Goal: Task Accomplishment & Management: Use online tool/utility

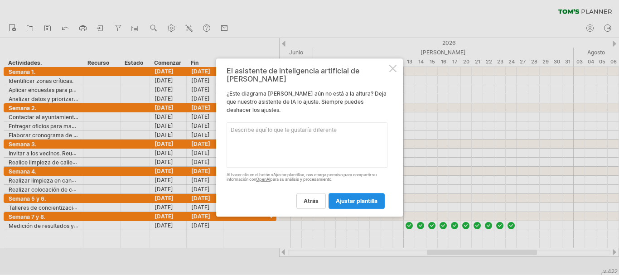
click at [337, 197] on font "ajustar plantilla" at bounding box center [357, 200] width 42 height 7
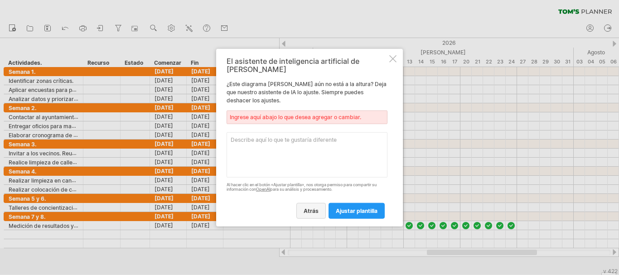
click at [322, 203] on link "atrás" at bounding box center [310, 211] width 29 height 16
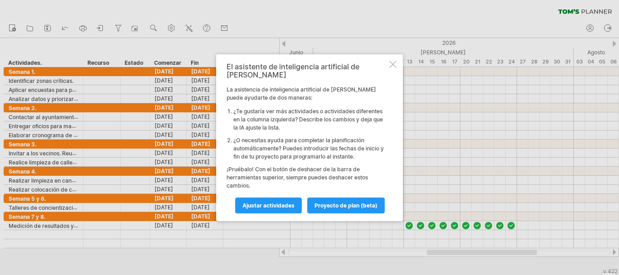
click at [389, 72] on div "El asistente de inteligencia artificial de [PERSON_NAME] asistencia de intelige…" at bounding box center [309, 137] width 187 height 167
click at [391, 66] on div at bounding box center [392, 64] width 7 height 7
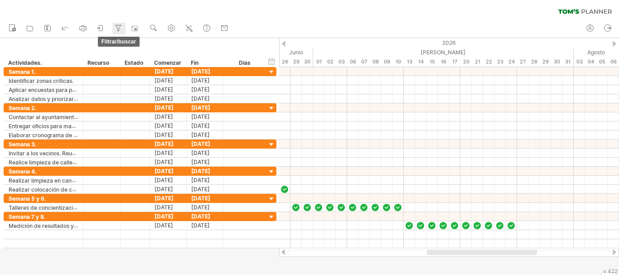
click at [119, 27] on icon at bounding box center [118, 28] width 9 height 9
type input "**********"
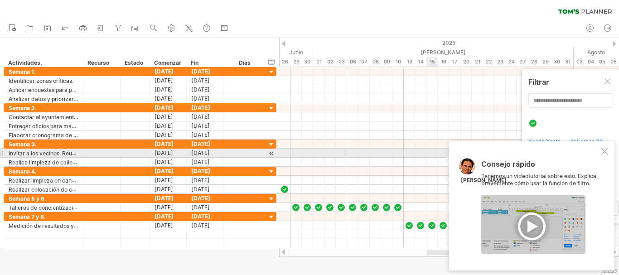
click at [605, 154] on div at bounding box center [604, 151] width 7 height 7
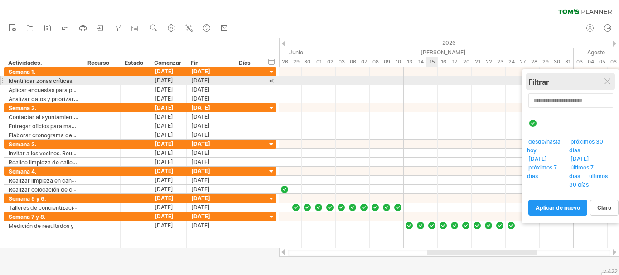
click at [604, 85] on div "Filtrar" at bounding box center [570, 81] width 84 height 9
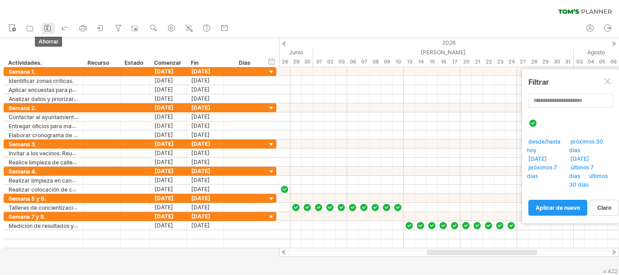
click at [48, 29] on rect at bounding box center [47, 29] width 2 height 2
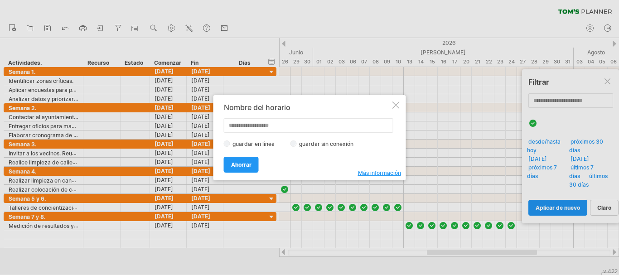
click at [309, 144] on font "guardar sin conexión" at bounding box center [326, 143] width 54 height 7
click at [260, 130] on input "text" at bounding box center [308, 125] width 169 height 14
type input "*"
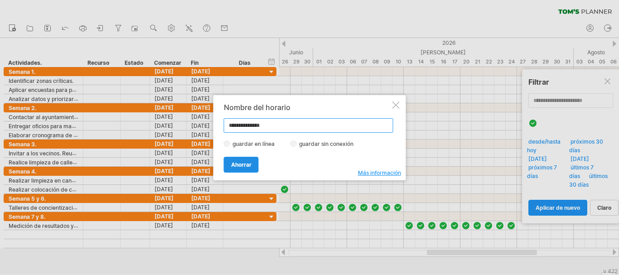
type input "**********"
click at [245, 164] on font "Ahorrar" at bounding box center [241, 164] width 20 height 7
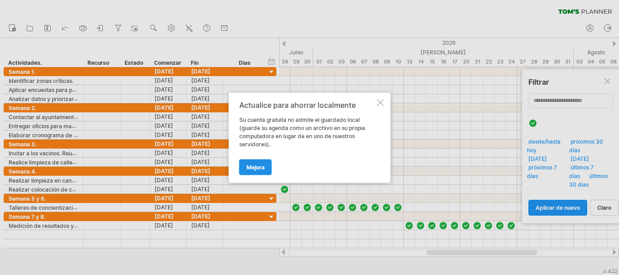
click at [246, 164] on font "Mejora" at bounding box center [255, 167] width 18 height 7
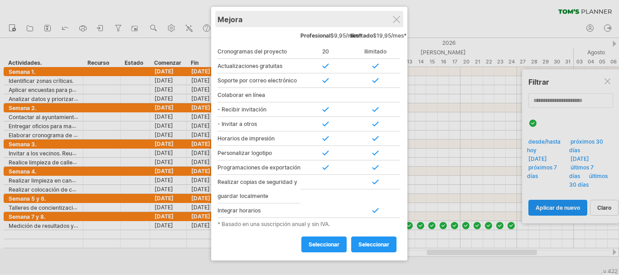
click at [401, 22] on div "Mejora" at bounding box center [308, 19] width 183 height 16
click at [401, 25] on div "Mejora" at bounding box center [308, 19] width 183 height 16
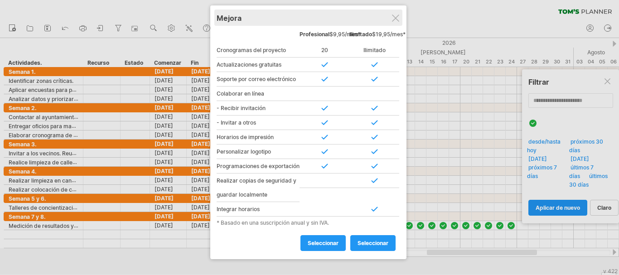
click at [399, 22] on div "Mejora" at bounding box center [308, 18] width 183 height 16
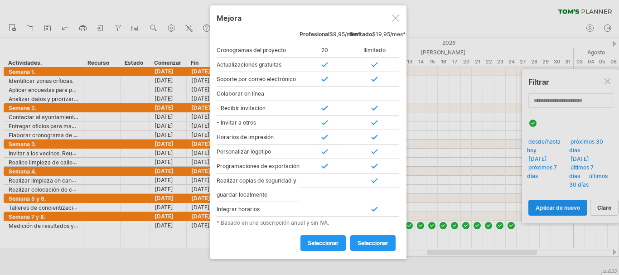
click at [397, 19] on div at bounding box center [395, 17] width 7 height 7
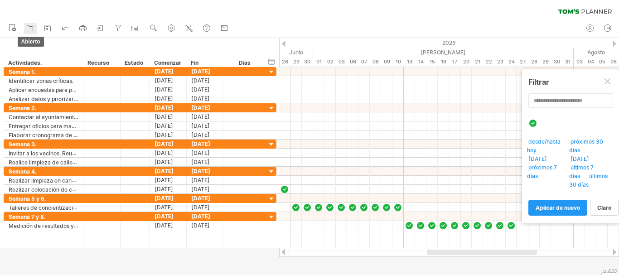
click at [26, 28] on icon at bounding box center [29, 28] width 9 height 9
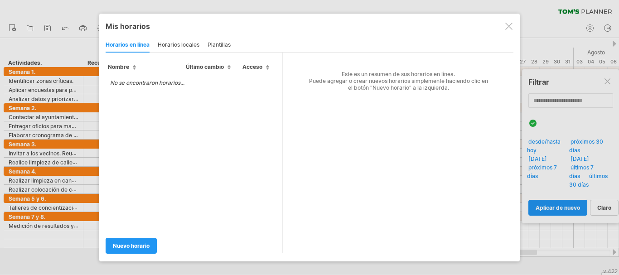
click at [133, 68] on span "Nombre" at bounding box center [122, 66] width 28 height 7
click at [179, 42] on font "horarios locales" at bounding box center [179, 44] width 42 height 7
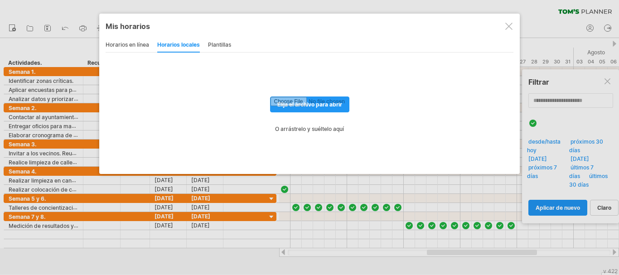
click at [224, 44] on font "plantillas" at bounding box center [219, 44] width 23 height 7
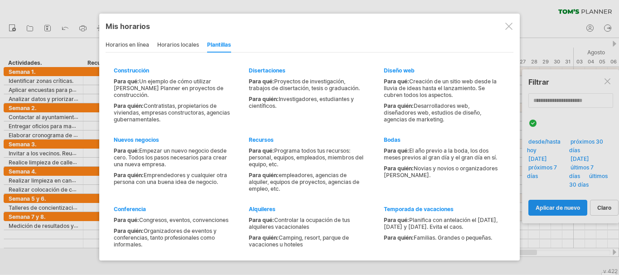
click at [506, 25] on div at bounding box center [508, 26] width 7 height 7
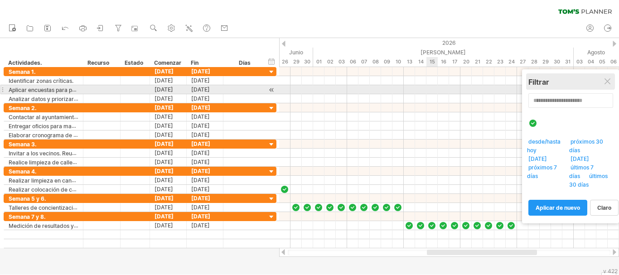
click at [607, 86] on div "Filtrar" at bounding box center [570, 81] width 84 height 9
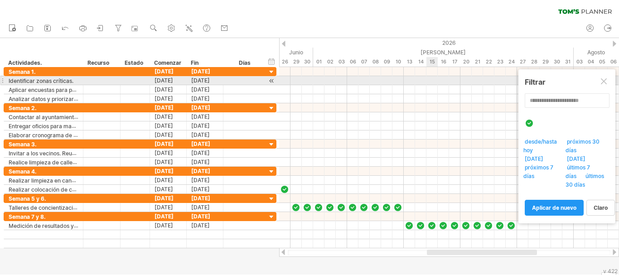
click at [604, 81] on div at bounding box center [604, 81] width 7 height 7
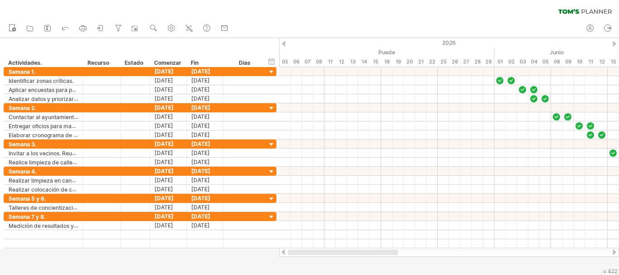
drag, startPoint x: 436, startPoint y: 253, endPoint x: 473, endPoint y: 132, distance: 126.5
click at [291, 252] on div at bounding box center [343, 252] width 110 height 5
click at [595, 30] on link "mi cuenta" at bounding box center [590, 29] width 13 height 12
type input "**********"
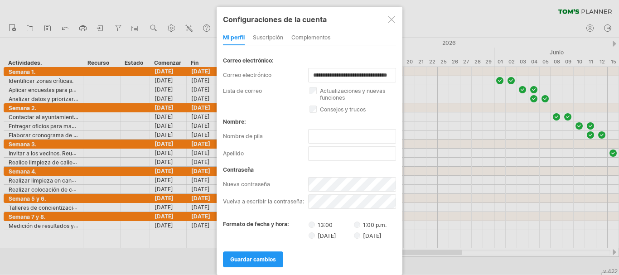
click at [437, 270] on div at bounding box center [309, 137] width 619 height 275
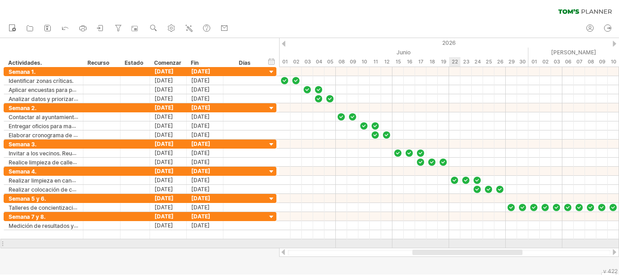
drag, startPoint x: 398, startPoint y: 254, endPoint x: 458, endPoint y: 246, distance: 60.8
click at [458, 246] on div "Intentando acceder a [DOMAIN_NAME] Conectado de nuevo... 0% borrar filtro" at bounding box center [309, 137] width 619 height 275
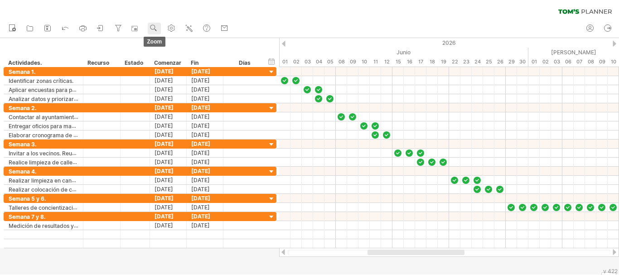
click at [158, 24] on use at bounding box center [153, 28] width 9 height 9
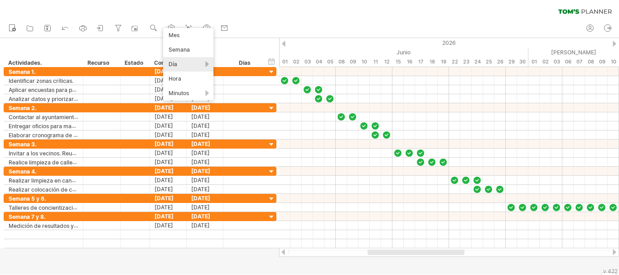
click at [289, 21] on div "nuevo" at bounding box center [309, 28] width 619 height 19
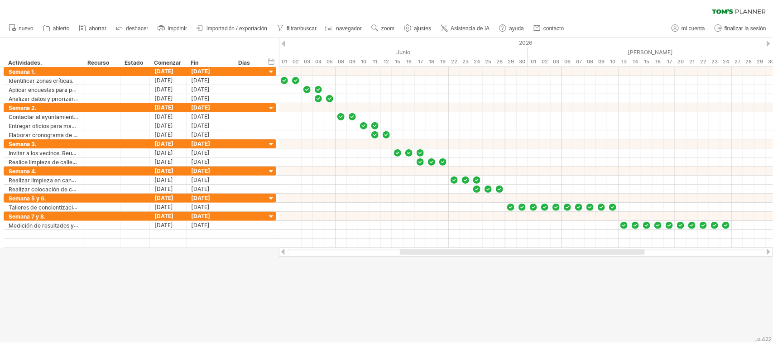
drag, startPoint x: 457, startPoint y: 7, endPoint x: 436, endPoint y: 311, distance: 304.7
click at [436, 274] on div at bounding box center [386, 190] width 773 height 305
click at [412, 27] on use at bounding box center [407, 28] width 9 height 9
select select "*"
select select "**"
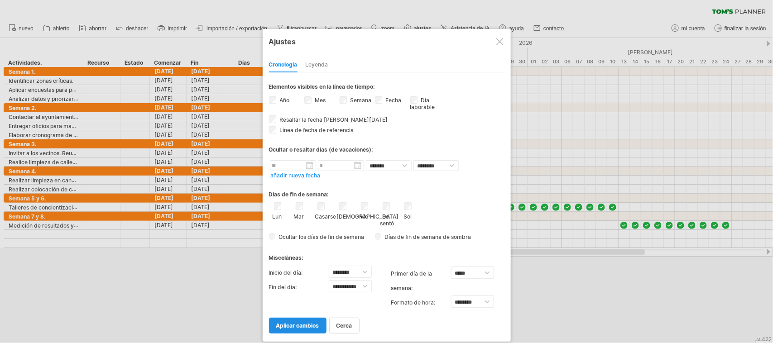
click at [305, 274] on font "aplicar cambios" at bounding box center [297, 325] width 43 height 7
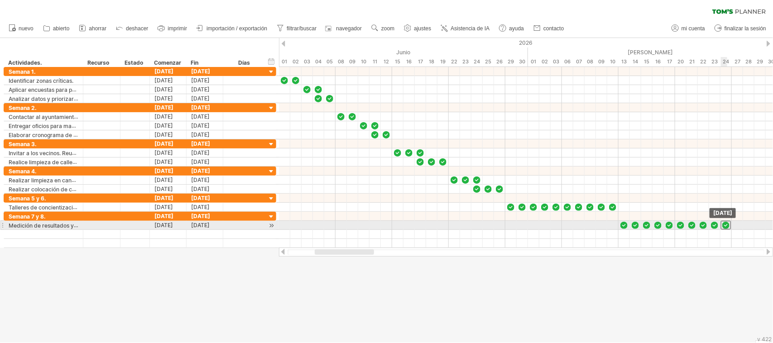
drag, startPoint x: 714, startPoint y: 226, endPoint x: 725, endPoint y: 227, distance: 11.3
click at [618, 227] on div at bounding box center [726, 225] width 10 height 9
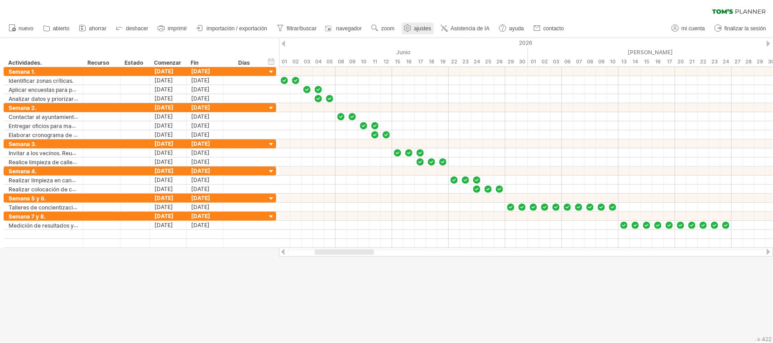
click at [411, 23] on link "ajustes" at bounding box center [418, 29] width 32 height 12
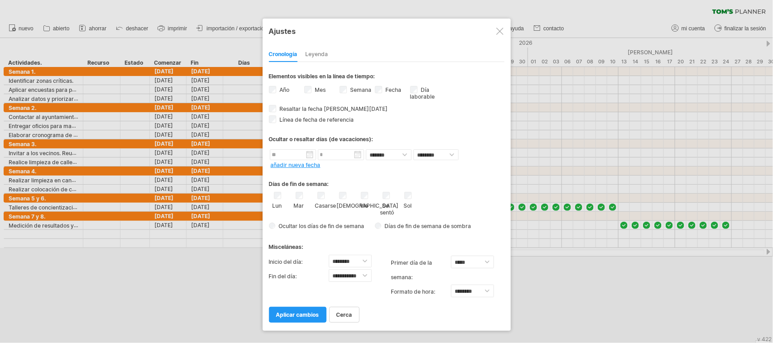
click at [347, 86] on div "Semana visibilidad de los números de semana Actualmente no hay suficiente espac…" at bounding box center [357, 91] width 35 height 12
click at [303, 274] on font "aplicar cambios" at bounding box center [297, 315] width 43 height 7
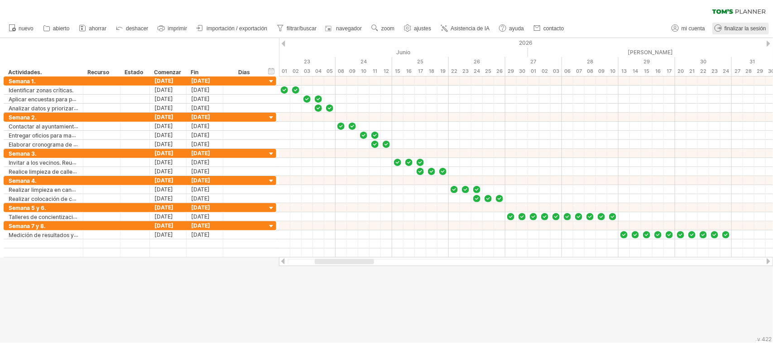
click at [618, 29] on font "finalizar la sesión" at bounding box center [746, 28] width 42 height 6
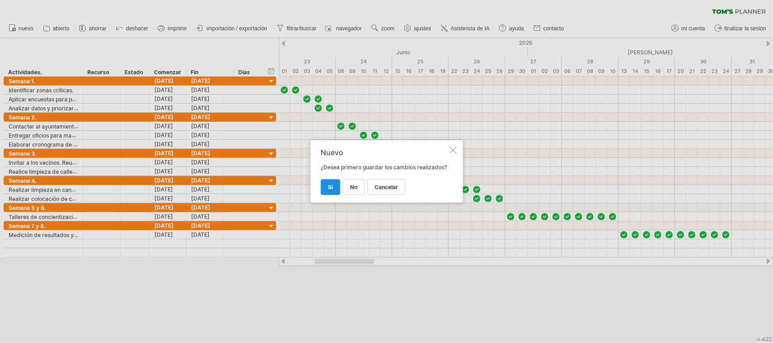
click at [328, 193] on link "Sí" at bounding box center [330, 187] width 19 height 16
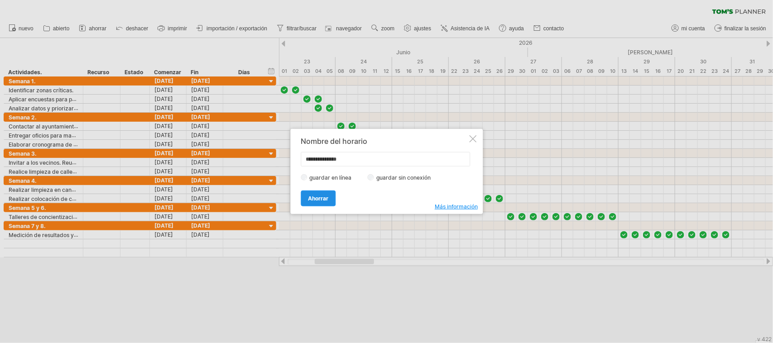
type input "**********"
click at [321, 195] on link "Ahorrar" at bounding box center [318, 199] width 35 height 16
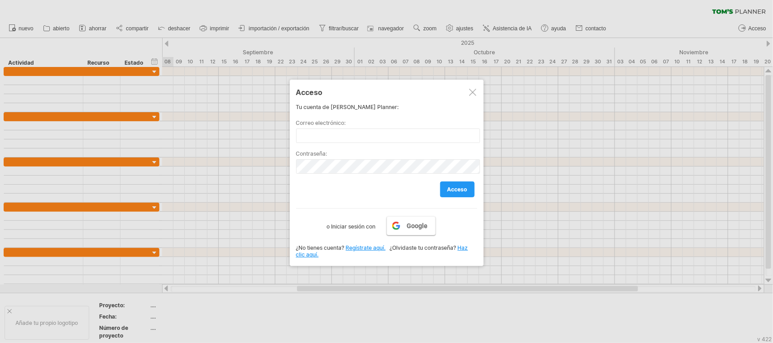
click at [406, 223] on link "Google" at bounding box center [411, 226] width 49 height 19
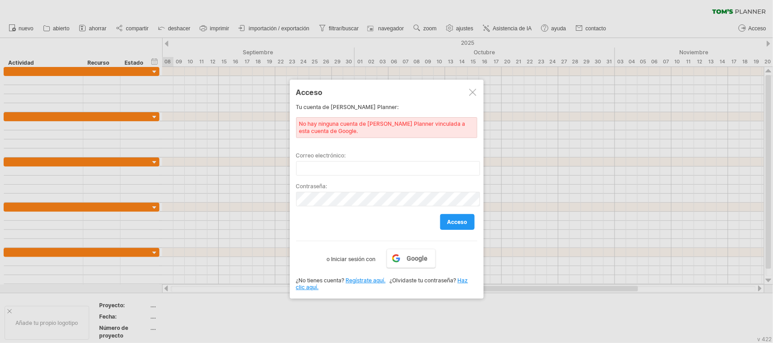
click at [472, 91] on div at bounding box center [472, 92] width 7 height 7
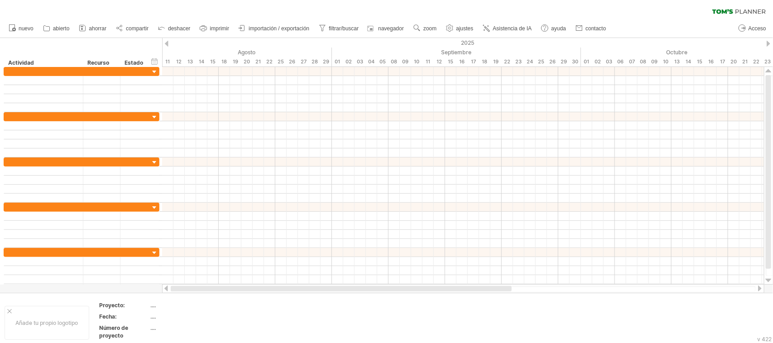
drag, startPoint x: 402, startPoint y: 289, endPoint x: 196, endPoint y: 286, distance: 206.1
click at [184, 274] on div at bounding box center [341, 288] width 341 height 5
click at [64, 29] on font "abierto" at bounding box center [61, 28] width 17 height 6
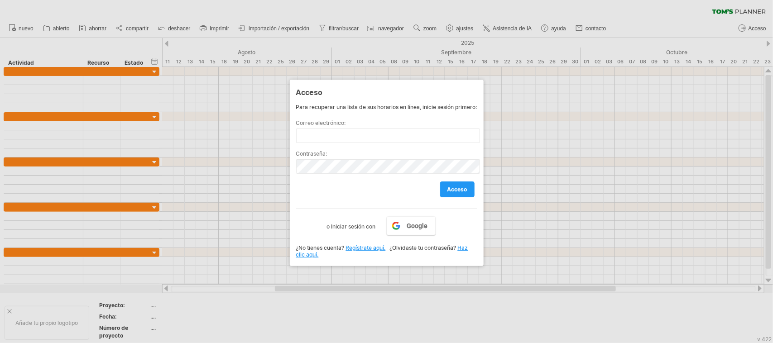
click at [159, 52] on div at bounding box center [386, 171] width 773 height 343
click at [354, 274] on div at bounding box center [386, 171] width 773 height 343
click at [366, 274] on div at bounding box center [386, 171] width 773 height 343
click at [470, 188] on link "acceso" at bounding box center [457, 190] width 34 height 16
click at [417, 82] on div "Acceso Para recuperar una lista de sus horarios en línea, inicie sesión primero…" at bounding box center [387, 173] width 194 height 187
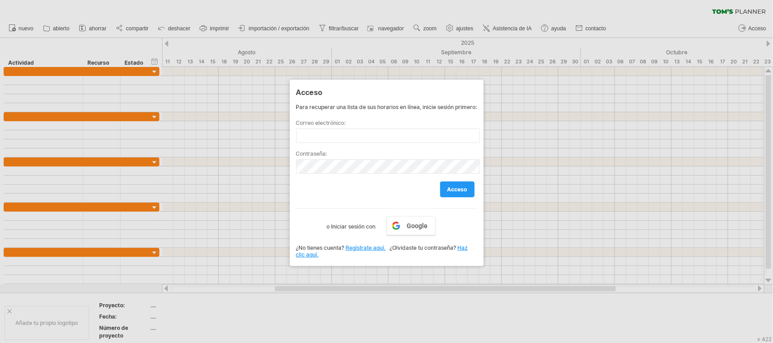
click at [260, 62] on div at bounding box center [386, 171] width 773 height 343
click at [220, 134] on div at bounding box center [386, 171] width 773 height 343
click at [513, 265] on div at bounding box center [386, 171] width 773 height 343
click at [481, 115] on div "Acceso Para recuperar una lista de sus horarios en línea, inicie sesión primero…" at bounding box center [387, 173] width 194 height 187
click at [166, 19] on div at bounding box center [386, 171] width 773 height 343
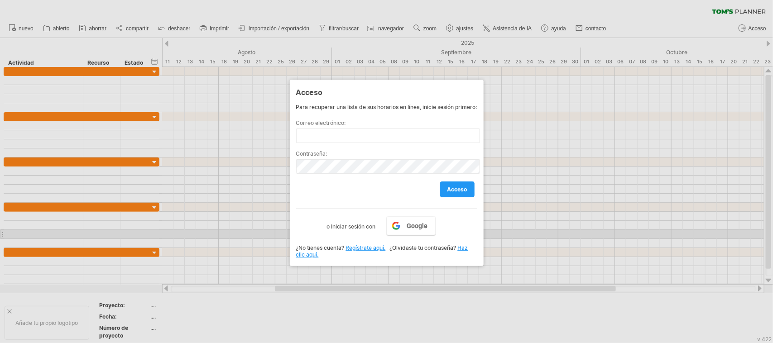
click at [366, 230] on font "o Iniciar sesión con" at bounding box center [351, 226] width 49 height 7
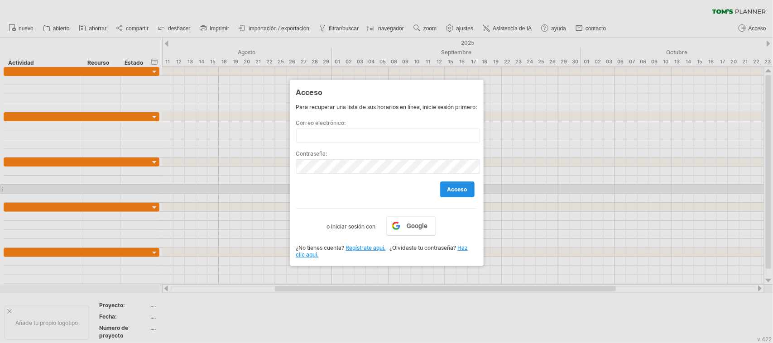
click at [458, 188] on link "acceso" at bounding box center [457, 190] width 34 height 16
click at [417, 229] on font "Google" at bounding box center [417, 225] width 21 height 7
click at [609, 19] on div at bounding box center [386, 171] width 773 height 343
drag, startPoint x: 638, startPoint y: 102, endPoint x: 642, endPoint y: 107, distance: 6.4
click at [618, 107] on div at bounding box center [386, 171] width 773 height 343
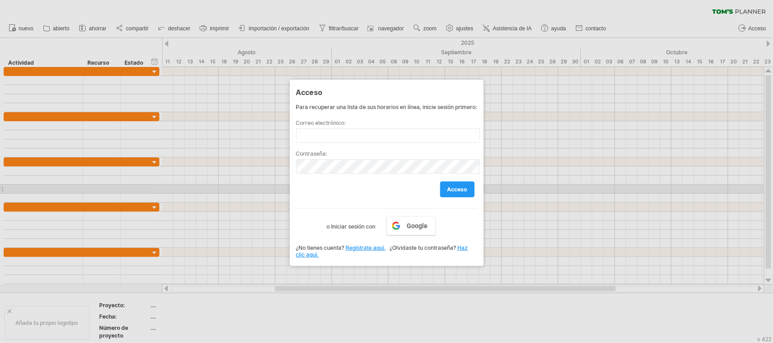
click at [618, 93] on div at bounding box center [386, 171] width 773 height 343
click at [221, 96] on div at bounding box center [386, 171] width 773 height 343
click at [172, 31] on div at bounding box center [386, 171] width 773 height 343
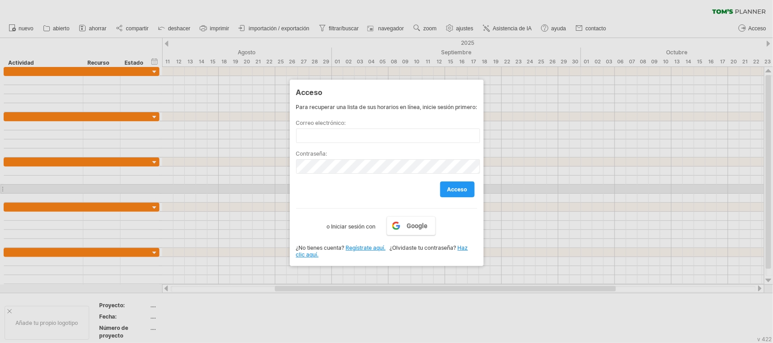
click at [172, 31] on div at bounding box center [386, 171] width 773 height 343
